Goal: Task Accomplishment & Management: Use online tool/utility

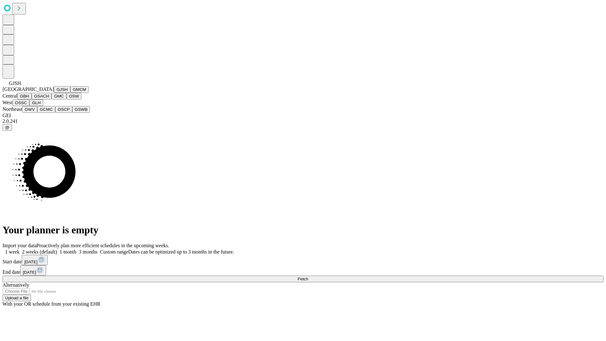
click at [54, 93] on button "GJSH" at bounding box center [62, 89] width 16 height 7
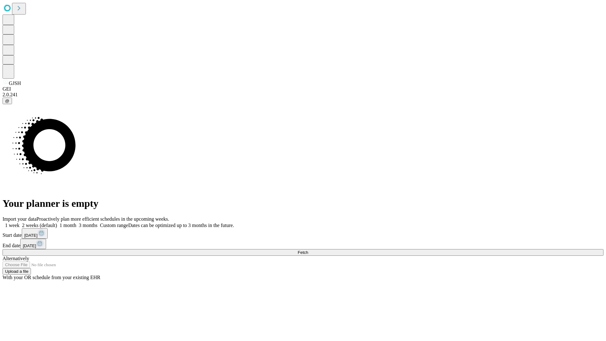
click at [57, 223] on label "2 weeks (default)" at bounding box center [39, 225] width 38 height 5
click at [308, 250] on span "Fetch" at bounding box center [303, 252] width 10 height 5
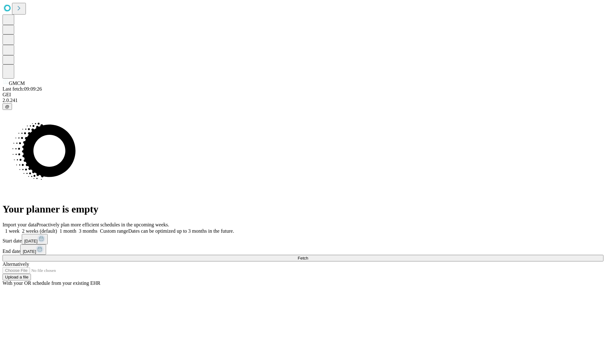
click at [57, 228] on label "2 weeks (default)" at bounding box center [39, 230] width 38 height 5
click at [308, 256] on span "Fetch" at bounding box center [303, 258] width 10 height 5
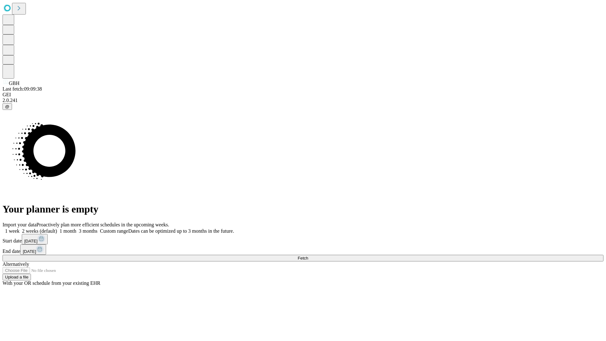
click at [57, 228] on label "2 weeks (default)" at bounding box center [39, 230] width 38 height 5
click at [308, 256] on span "Fetch" at bounding box center [303, 258] width 10 height 5
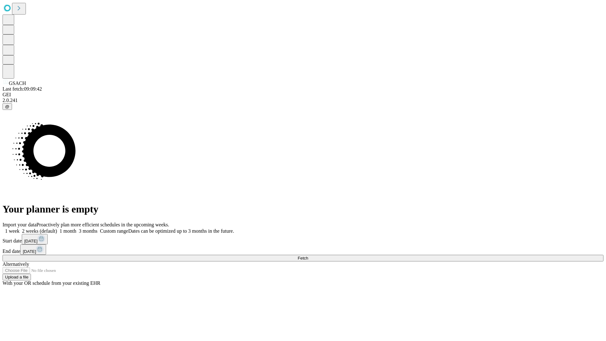
click at [57, 228] on label "2 weeks (default)" at bounding box center [39, 230] width 38 height 5
click at [308, 256] on span "Fetch" at bounding box center [303, 258] width 10 height 5
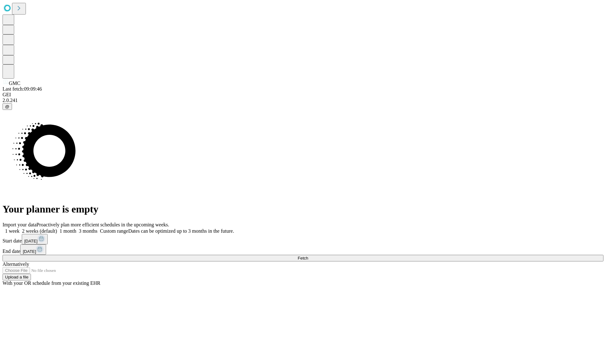
click at [57, 228] on label "2 weeks (default)" at bounding box center [39, 230] width 38 height 5
click at [308, 256] on span "Fetch" at bounding box center [303, 258] width 10 height 5
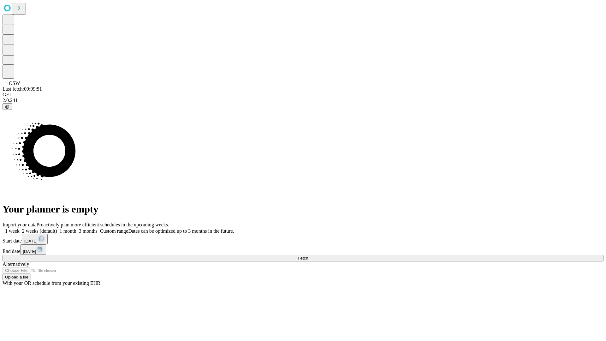
click at [308, 256] on span "Fetch" at bounding box center [303, 258] width 10 height 5
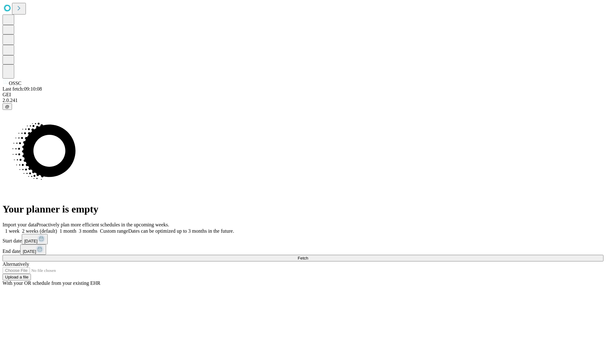
click at [57, 228] on label "2 weeks (default)" at bounding box center [39, 230] width 38 height 5
click at [308, 256] on span "Fetch" at bounding box center [303, 258] width 10 height 5
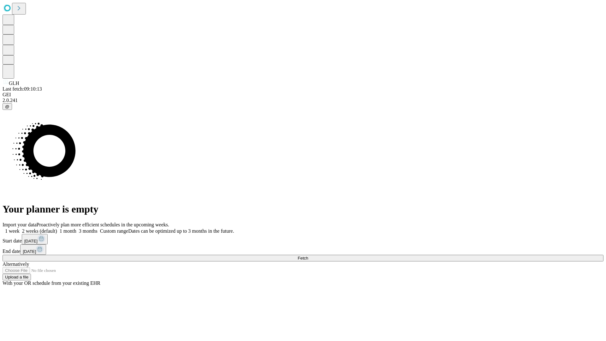
click at [57, 228] on label "2 weeks (default)" at bounding box center [39, 230] width 38 height 5
click at [308, 256] on span "Fetch" at bounding box center [303, 258] width 10 height 5
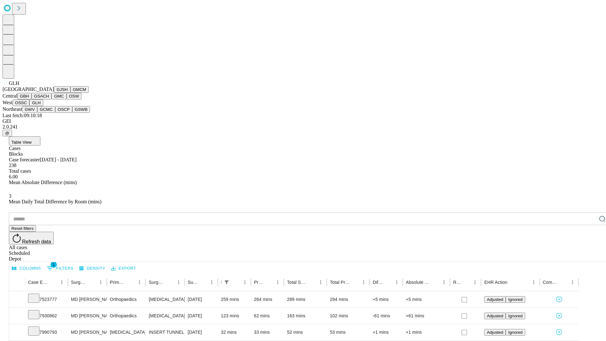
click at [37, 113] on button "GWV" at bounding box center [29, 109] width 15 height 7
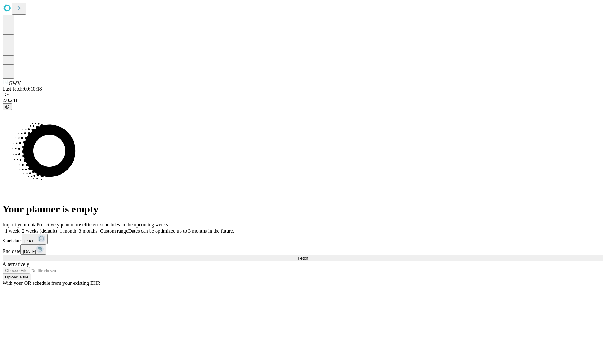
click at [308, 256] on span "Fetch" at bounding box center [303, 258] width 10 height 5
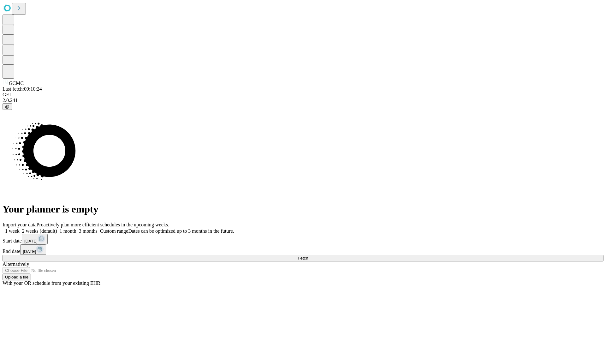
click at [57, 228] on label "2 weeks (default)" at bounding box center [39, 230] width 38 height 5
click at [308, 256] on span "Fetch" at bounding box center [303, 258] width 10 height 5
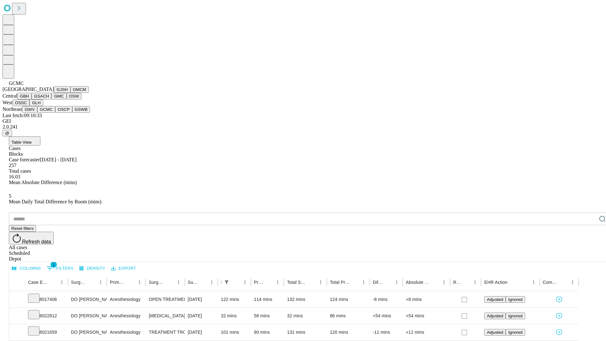
click at [55, 113] on button "OSCP" at bounding box center [63, 109] width 17 height 7
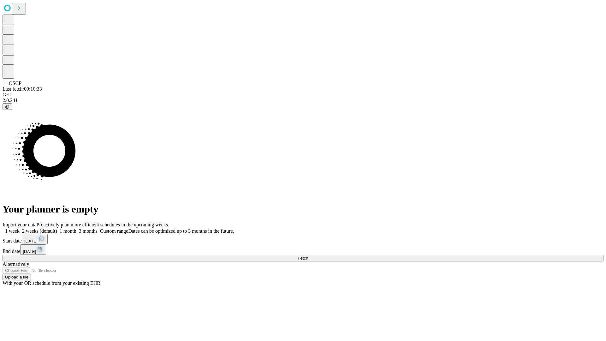
click at [57, 228] on label "2 weeks (default)" at bounding box center [39, 230] width 38 height 5
click at [308, 256] on span "Fetch" at bounding box center [303, 258] width 10 height 5
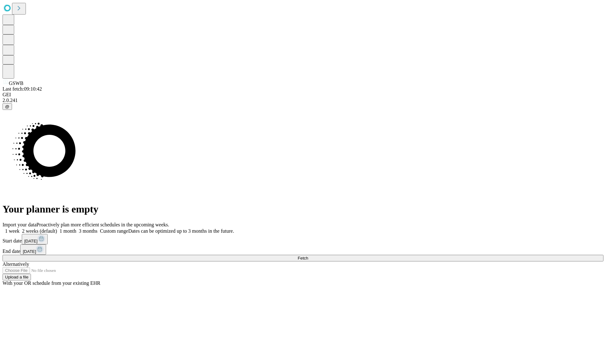
click at [57, 228] on label "2 weeks (default)" at bounding box center [39, 230] width 38 height 5
click at [308, 256] on span "Fetch" at bounding box center [303, 258] width 10 height 5
